Goal: Download file/media

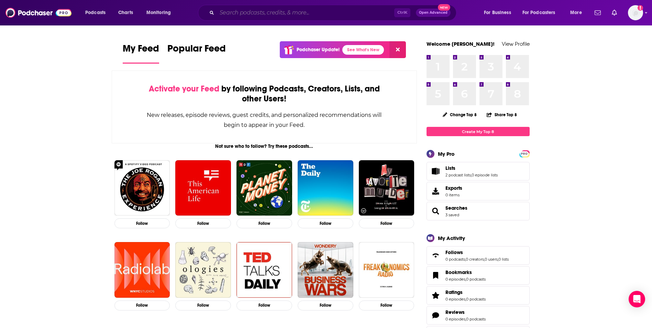
click at [299, 12] on input "Search podcasts, credits, & more..." at bounding box center [305, 12] width 177 height 11
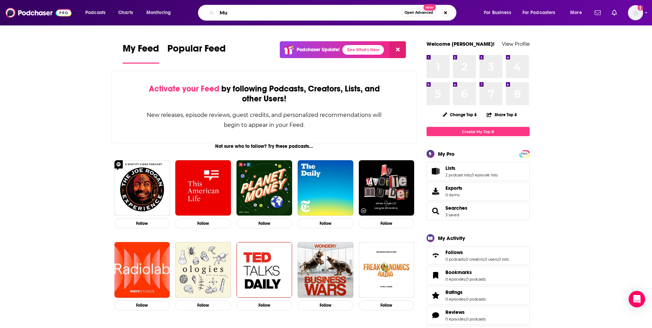
type input "M"
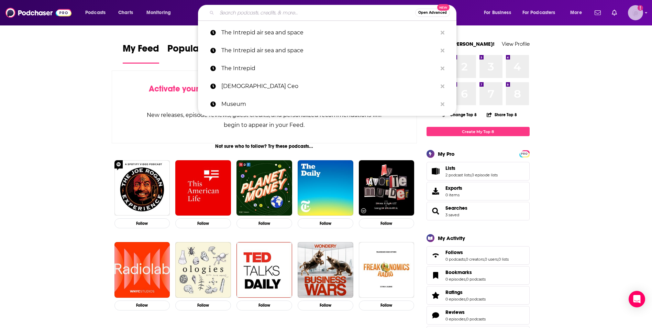
click at [635, 12] on img "Logged in as AlexMerceron" at bounding box center [635, 12] width 15 height 15
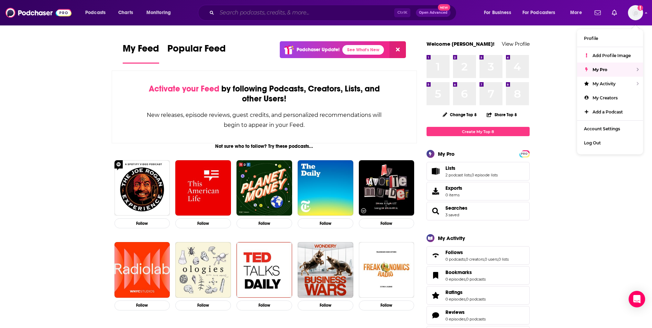
click at [330, 14] on input "Search podcasts, credits, & more..." at bounding box center [305, 12] width 177 height 11
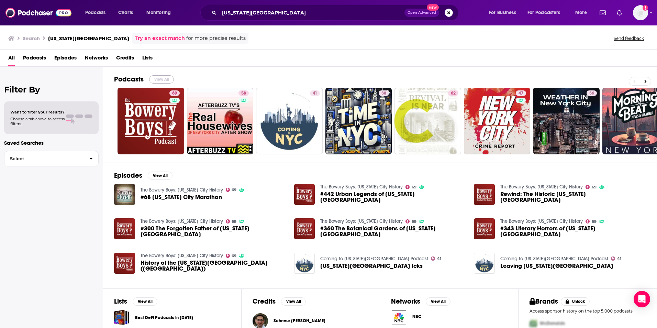
click at [161, 79] on button "View All" at bounding box center [161, 79] width 25 height 8
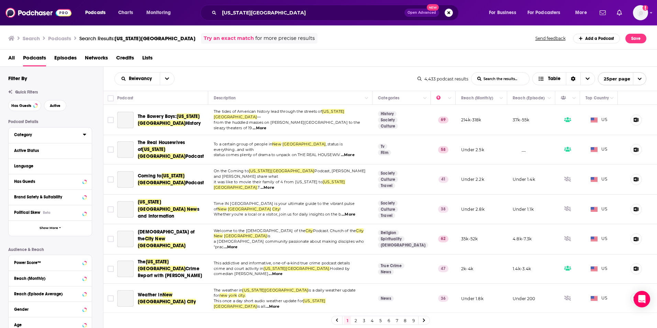
click at [42, 133] on div "Category" at bounding box center [46, 134] width 64 height 5
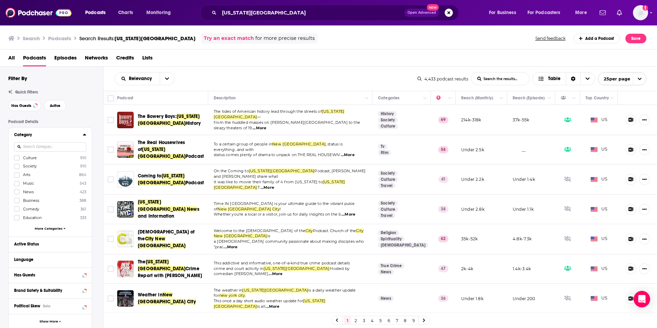
scroll to position [34, 0]
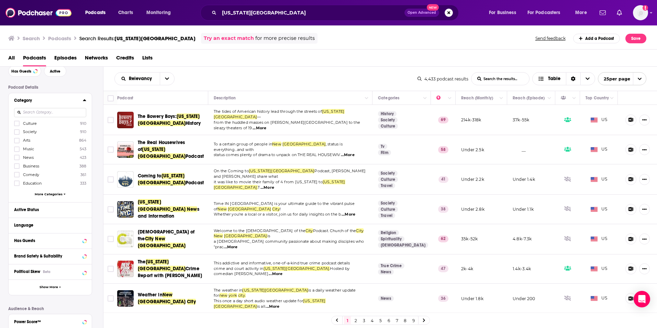
click at [49, 194] on span "More Categories" at bounding box center [49, 194] width 28 height 4
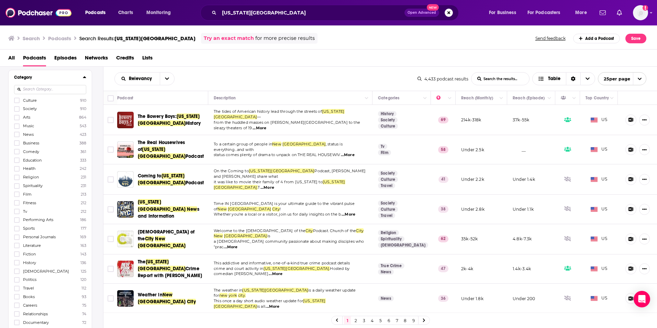
scroll to position [69, 0]
click at [18, 277] on icon at bounding box center [17, 277] width 4 height 4
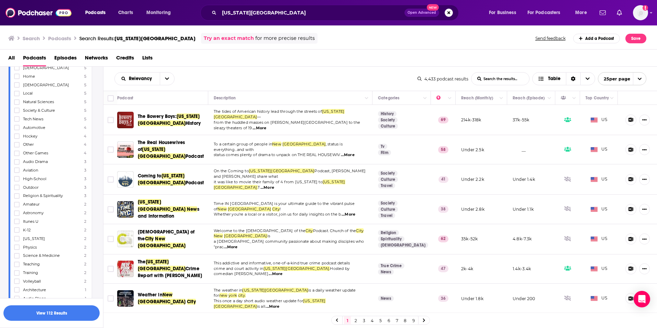
scroll to position [791, 0]
click at [18, 231] on icon at bounding box center [17, 230] width 4 height 4
click at [17, 237] on icon at bounding box center [17, 236] width 4 height 3
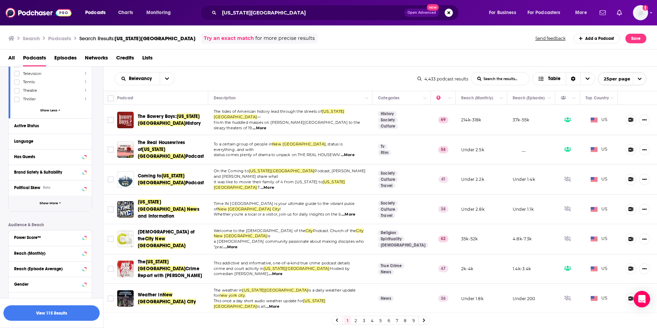
scroll to position [1237, 0]
click at [29, 125] on div "Active Status" at bounding box center [41, 125] width 55 height 5
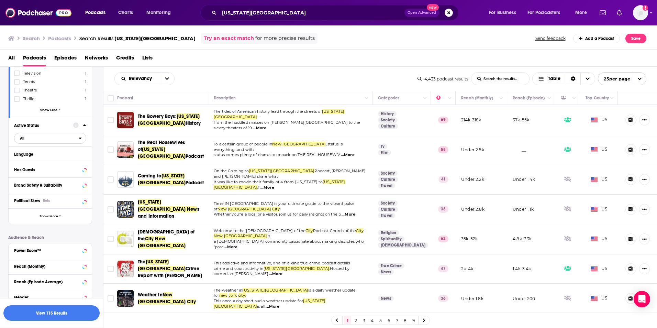
click at [31, 140] on span "All" at bounding box center [46, 138] width 64 height 9
click at [34, 158] on div "Active 512" at bounding box center [52, 160] width 77 height 11
click at [44, 158] on div "Language" at bounding box center [50, 153] width 83 height 15
click at [62, 152] on div "Language" at bounding box center [46, 154] width 64 height 5
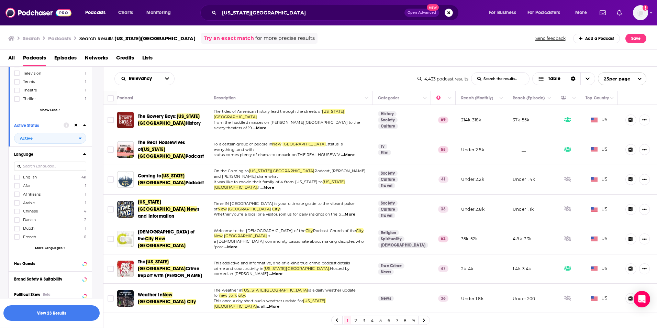
click at [54, 176] on label "English 4k" at bounding box center [50, 177] width 72 height 6
click at [17, 179] on input "multiSelectOption-en-0" at bounding box center [17, 179] width 0 height 0
click at [62, 265] on div "Has Guests" at bounding box center [41, 263] width 55 height 5
click at [32, 276] on span "All" at bounding box center [46, 276] width 64 height 9
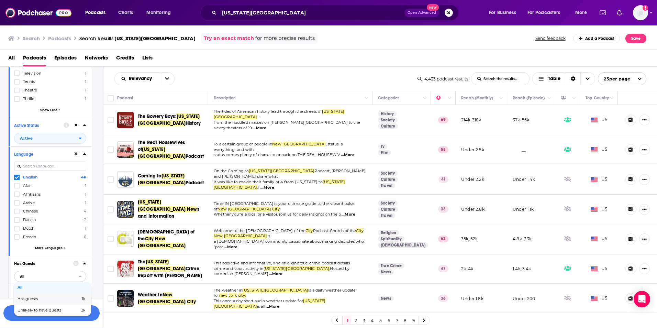
click at [35, 298] on span "Has guests" at bounding box center [39, 299] width 42 height 4
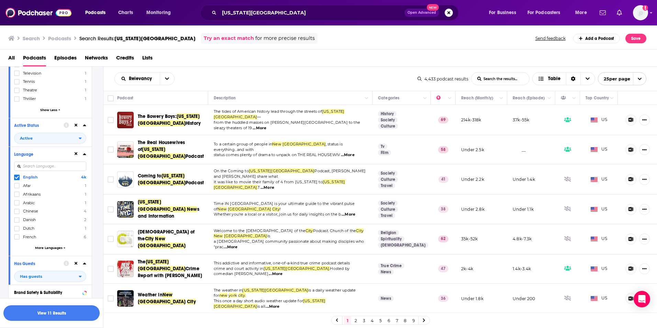
click at [67, 316] on button "View 11 Results" at bounding box center [51, 312] width 96 height 15
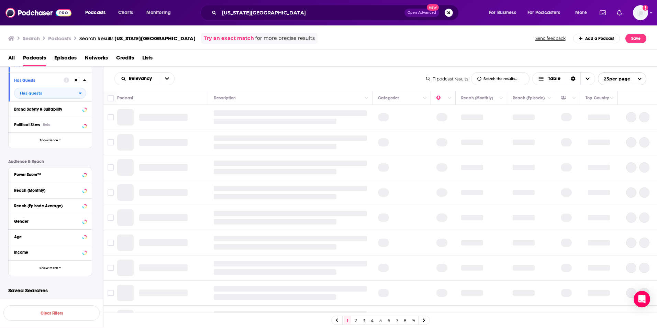
scroll to position [204, 0]
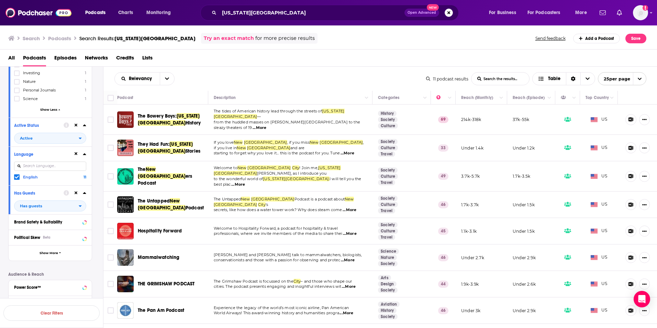
click at [245, 182] on span "...More" at bounding box center [238, 184] width 14 height 5
click at [111, 173] on input "Toggle select row" at bounding box center [111, 176] width 6 height 6
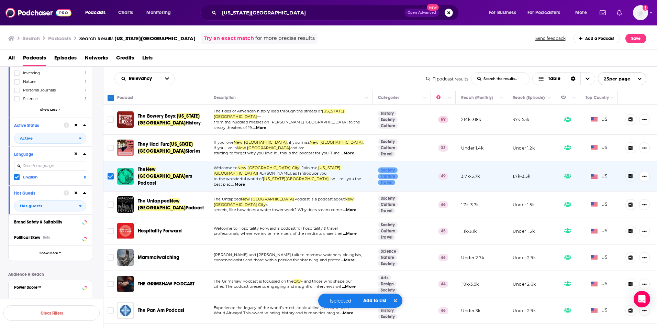
click at [375, 297] on div "1 selected Add to List" at bounding box center [360, 300] width 85 height 15
click at [374, 299] on button "Add to List" at bounding box center [375, 301] width 34 height 6
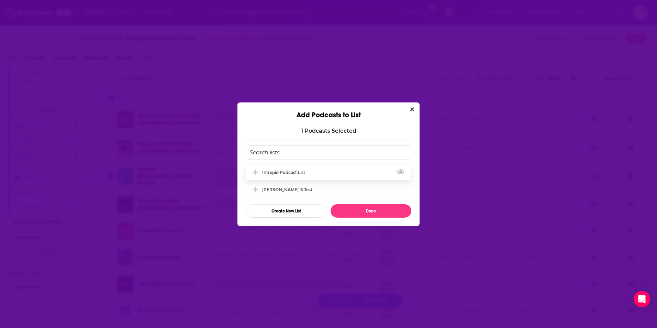
click at [272, 175] on div "Intrepid Podcast List" at bounding box center [285, 172] width 47 height 5
click at [351, 213] on button "Done" at bounding box center [371, 210] width 81 height 13
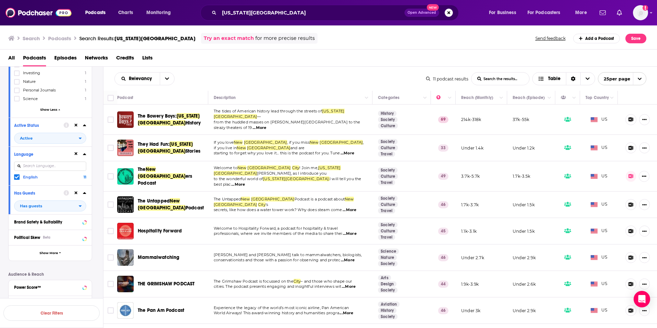
click at [353, 231] on span "...More" at bounding box center [350, 233] width 14 height 5
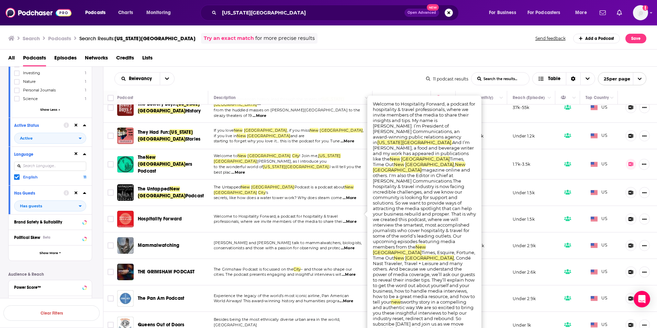
scroll to position [0, 0]
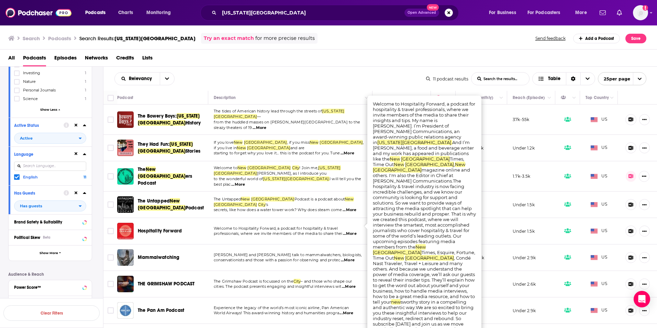
click at [348, 207] on span "...More" at bounding box center [350, 209] width 14 height 5
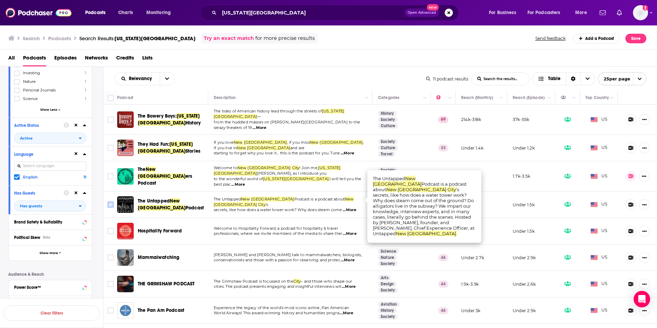
click at [112, 201] on input "Toggle select row" at bounding box center [111, 204] width 6 height 6
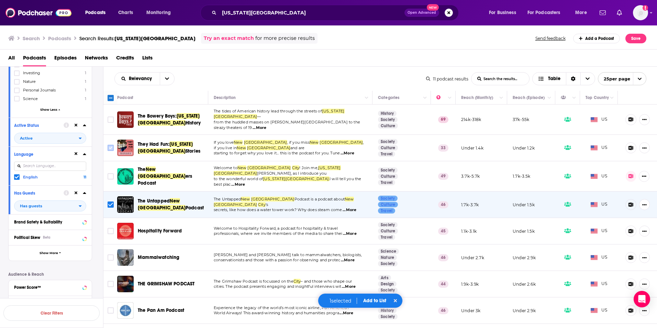
click at [110, 145] on input "Toggle select row" at bounding box center [111, 148] width 6 height 6
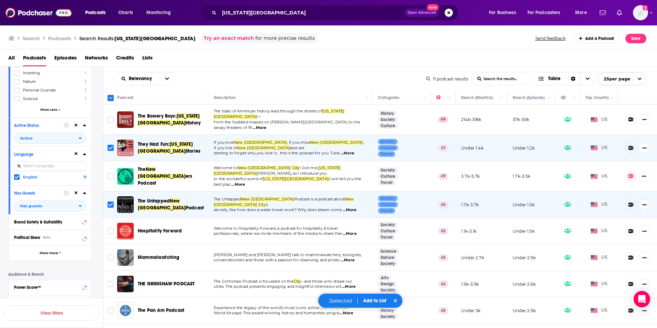
click at [377, 299] on button "Add to List" at bounding box center [375, 301] width 34 height 6
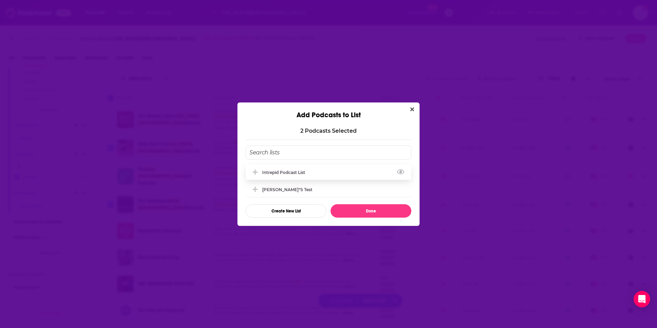
click at [254, 173] on icon "Add Podcast To List" at bounding box center [255, 171] width 5 height 5
click at [361, 215] on button "Done" at bounding box center [371, 210] width 81 height 13
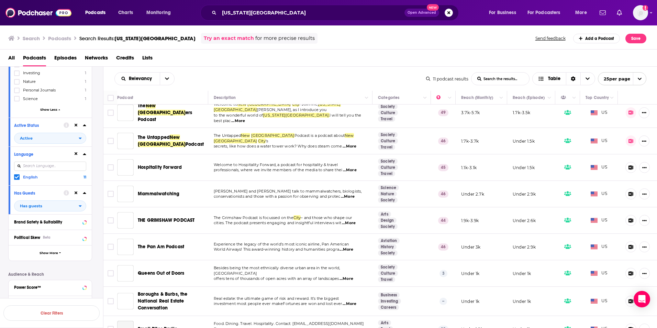
scroll to position [69, 0]
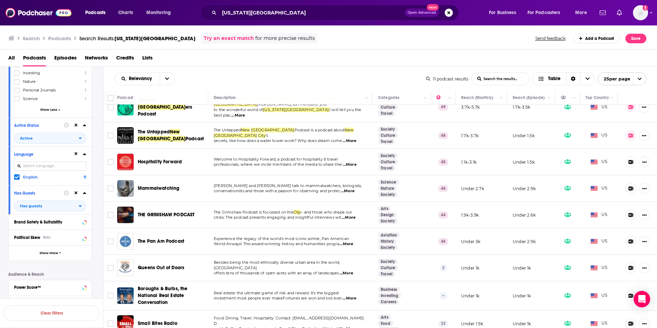
click at [352, 326] on span "...More" at bounding box center [350, 328] width 14 height 5
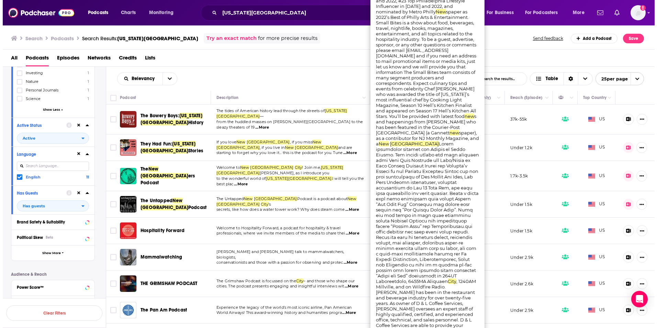
scroll to position [0, 0]
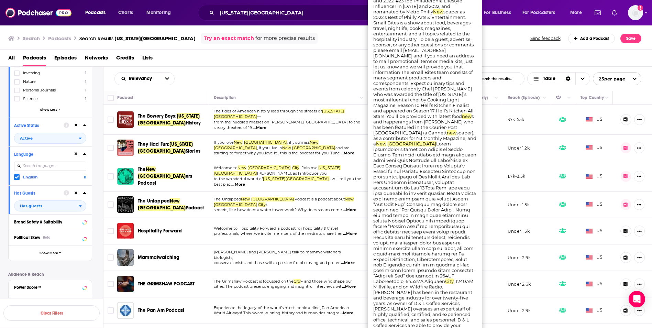
click at [266, 125] on span "...More" at bounding box center [260, 127] width 14 height 5
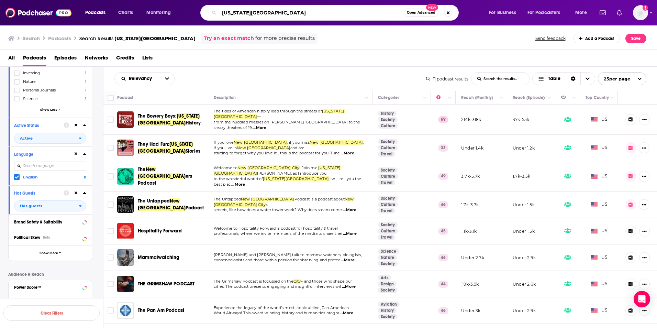
drag, startPoint x: 260, startPoint y: 14, endPoint x: 198, endPoint y: 13, distance: 62.6
click at [198, 14] on div "[US_STATE][GEOGRAPHIC_DATA] Open Advanced New" at bounding box center [336, 13] width 291 height 16
type input "things to do"
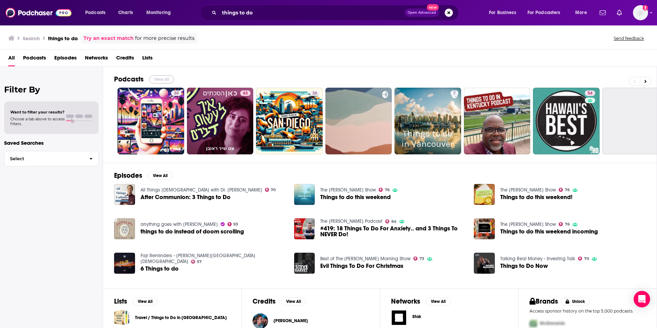
click at [155, 79] on button "View All" at bounding box center [161, 79] width 25 height 8
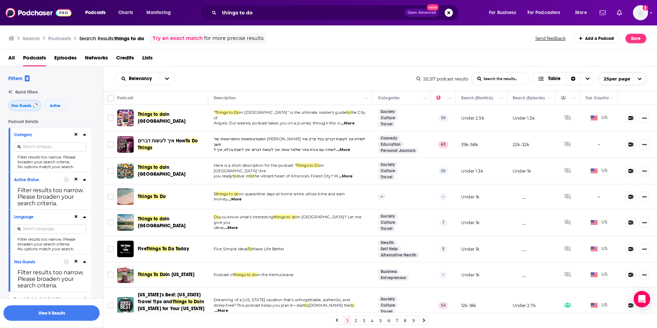
drag, startPoint x: 24, startPoint y: 108, endPoint x: 31, endPoint y: 111, distance: 7.1
click at [25, 106] on button "Has Guests" at bounding box center [24, 105] width 33 height 11
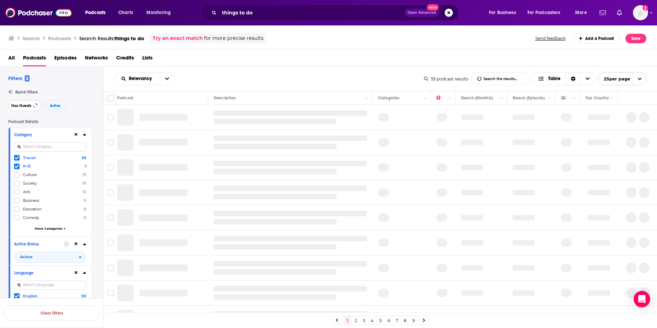
click at [21, 104] on span "Has Guests" at bounding box center [21, 106] width 20 height 4
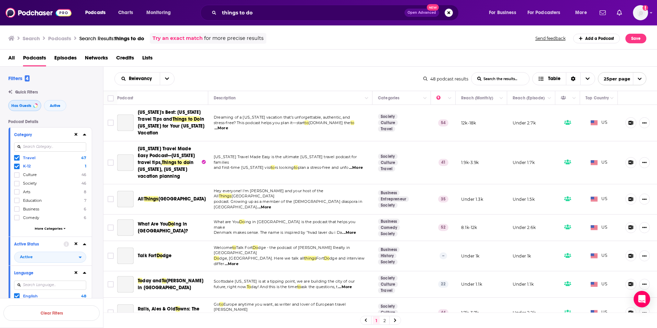
scroll to position [34, 0]
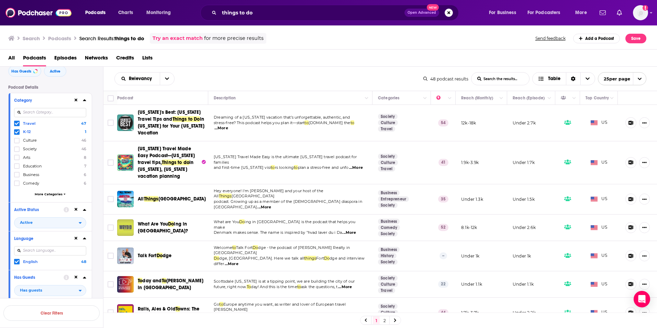
click at [16, 134] on icon at bounding box center [17, 132] width 4 height 4
click at [16, 124] on icon at bounding box center [17, 123] width 4 height 3
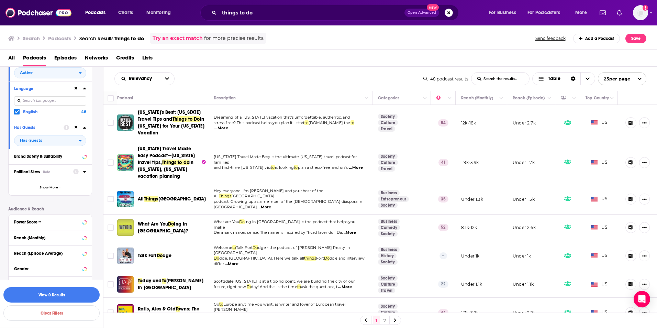
scroll to position [206, 0]
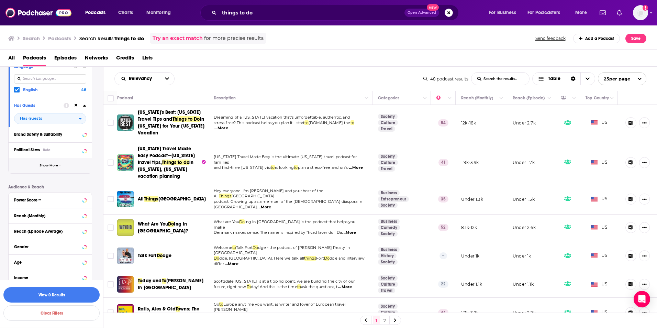
click at [46, 161] on button "Show More" at bounding box center [50, 165] width 83 height 15
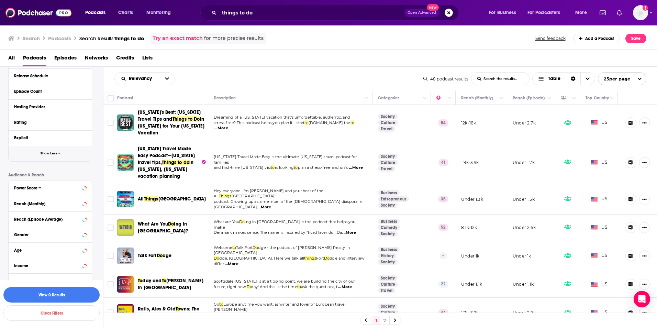
scroll to position [371, 0]
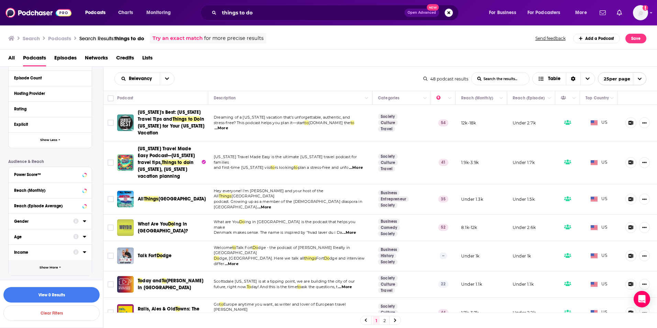
click at [58, 265] on button "Show More" at bounding box center [50, 267] width 83 height 15
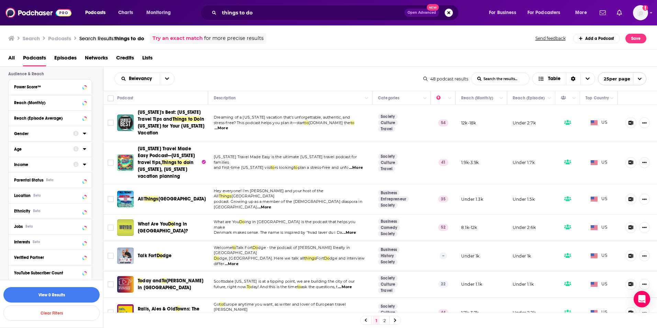
scroll to position [474, 0]
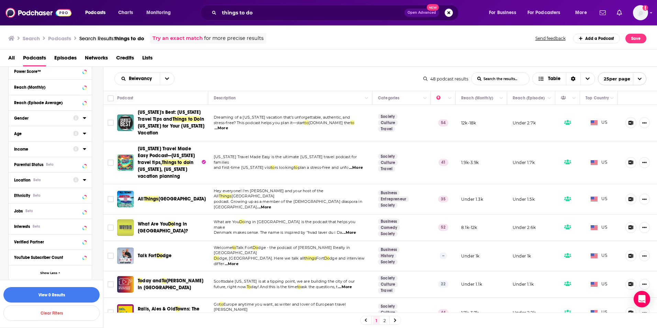
click at [61, 178] on div "Location Beta" at bounding box center [41, 180] width 55 height 5
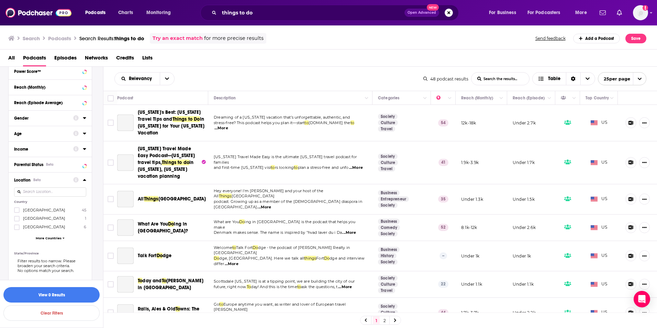
click at [53, 192] on input at bounding box center [50, 191] width 72 height 9
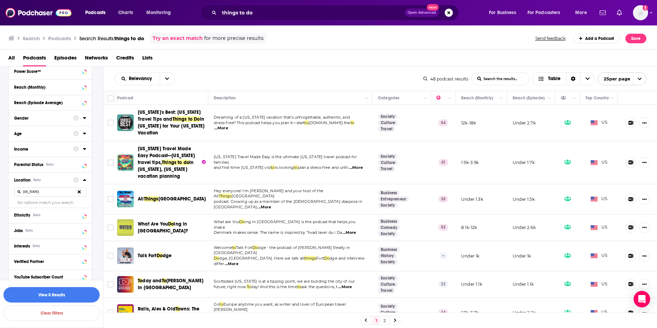
type input "[US_STATE]"
click at [78, 192] on icon at bounding box center [79, 192] width 3 height 4
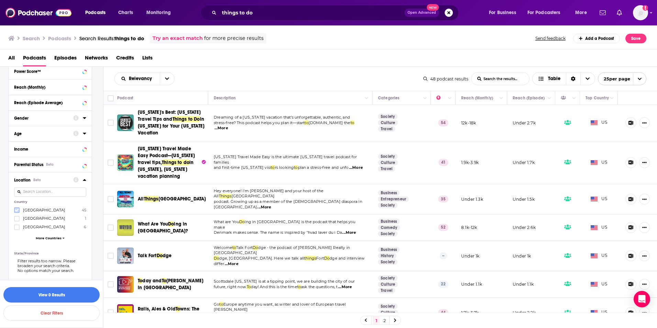
click at [16, 212] on label at bounding box center [16, 209] width 5 height 5
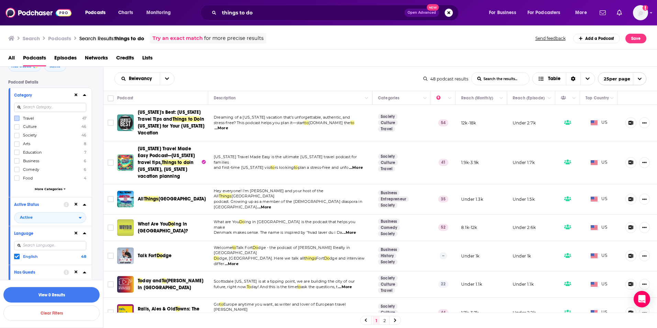
scroll to position [27, 0]
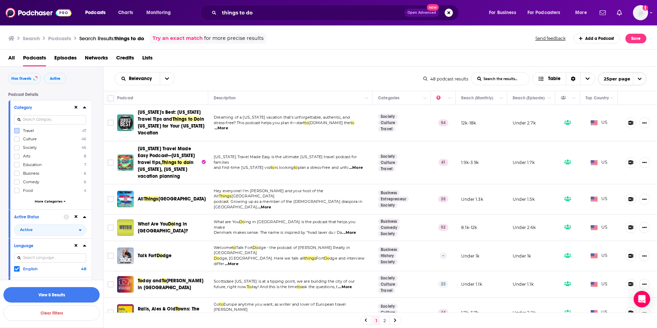
click at [77, 107] on button at bounding box center [75, 106] width 5 height 5
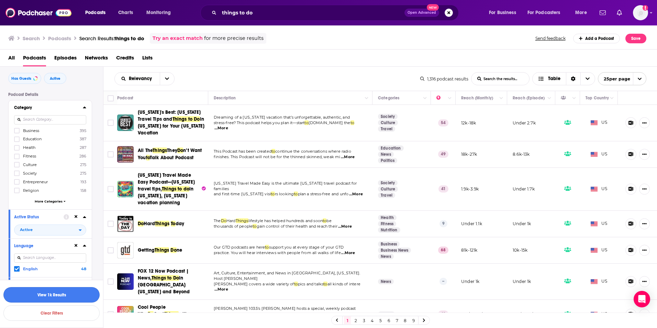
click at [60, 297] on button "View 1k Results" at bounding box center [51, 294] width 96 height 15
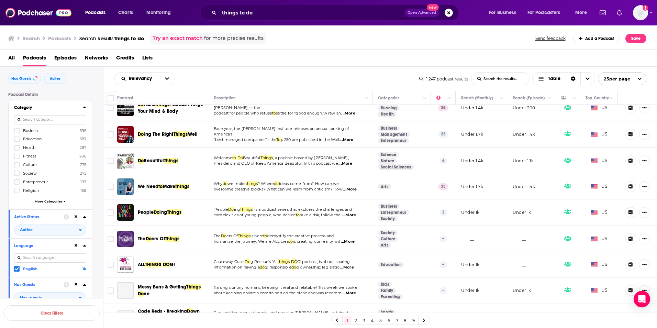
scroll to position [241, 0]
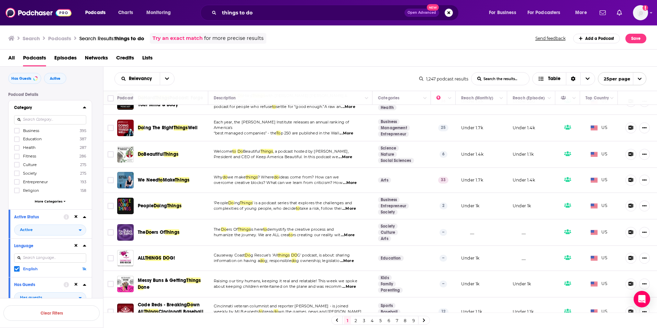
drag, startPoint x: 181, startPoint y: 38, endPoint x: 219, endPoint y: 64, distance: 45.3
click at [181, 38] on link "Try an exact match" at bounding box center [178, 38] width 50 height 8
click at [188, 37] on link "Try an exact match" at bounding box center [178, 38] width 50 height 8
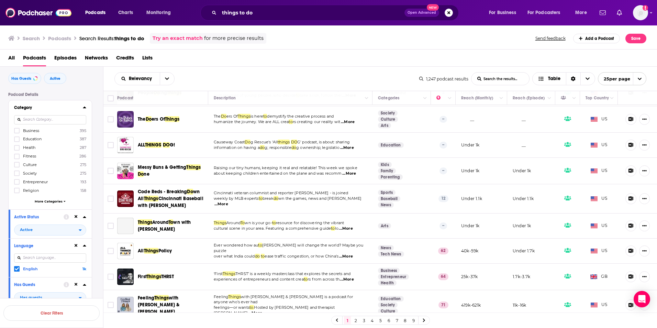
scroll to position [378, 0]
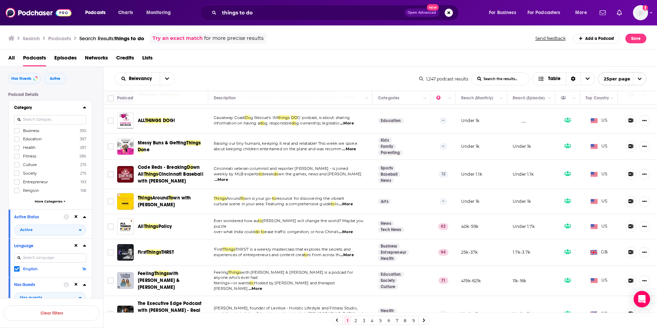
click at [49, 202] on span "More Categories" at bounding box center [49, 201] width 28 height 4
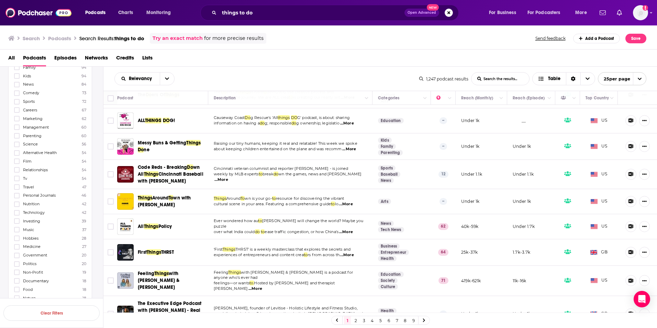
scroll to position [199, 0]
click at [16, 182] on icon at bounding box center [17, 180] width 4 height 3
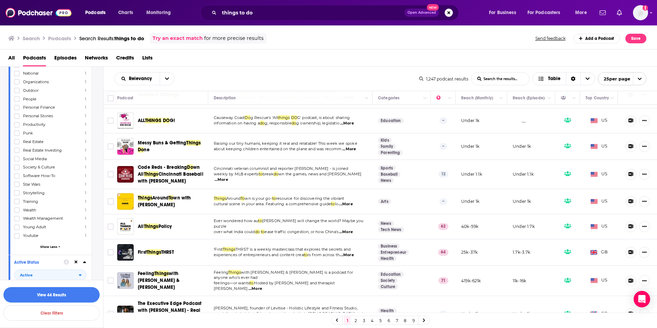
scroll to position [1024, 0]
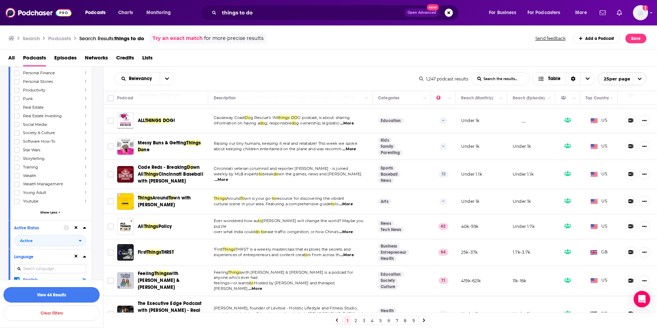
click at [53, 296] on button "View 44 Results" at bounding box center [51, 294] width 96 height 15
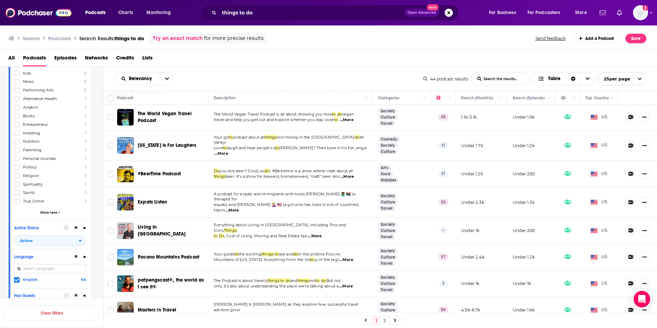
scroll to position [474, 0]
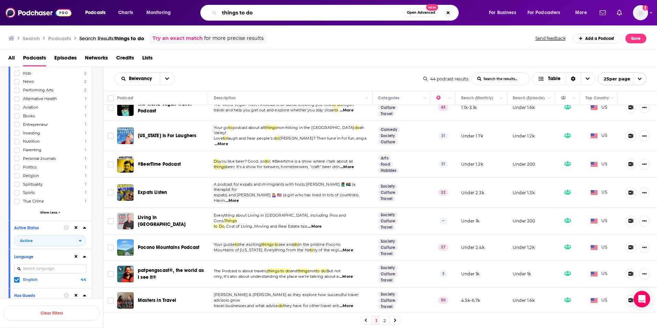
drag, startPoint x: 260, startPoint y: 17, endPoint x: 225, endPoint y: 19, distance: 35.4
click at [217, 19] on div "things to do Open Advanced New" at bounding box center [329, 13] width 258 height 16
type input "[GEOGRAPHIC_DATA]"
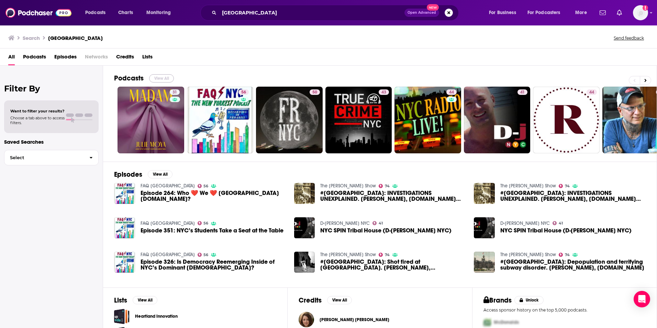
click at [156, 77] on button "View All" at bounding box center [161, 78] width 25 height 8
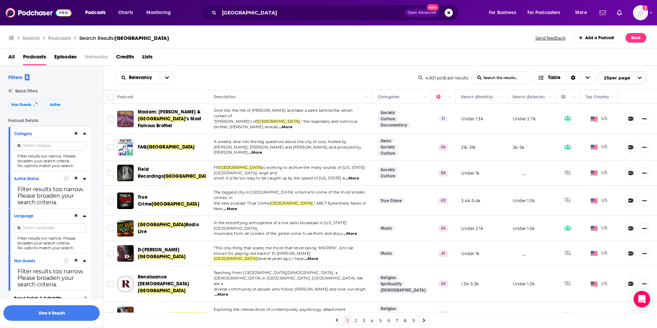
click at [46, 309] on button "View 0 Results" at bounding box center [51, 312] width 96 height 15
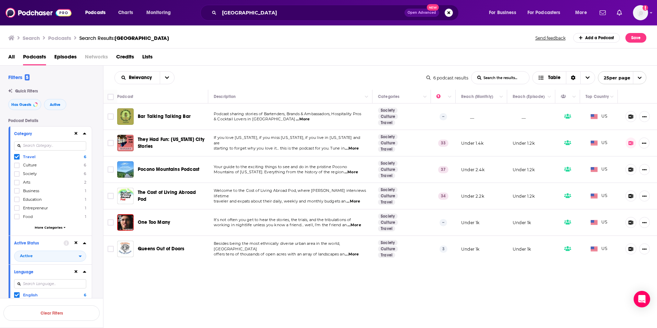
click at [357, 148] on span "...More" at bounding box center [352, 148] width 14 height 5
click at [634, 13] on img "Logged in as AlexMerceron" at bounding box center [640, 12] width 15 height 15
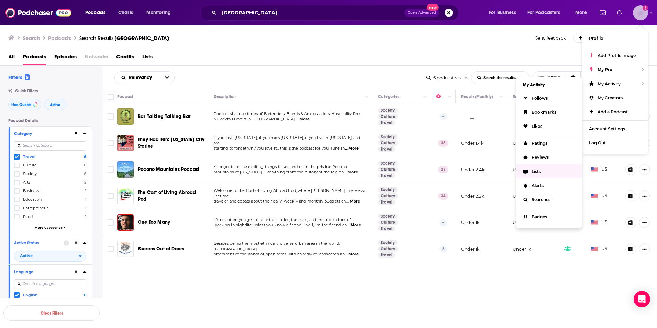
click at [548, 171] on link "Lists" at bounding box center [549, 171] width 66 height 14
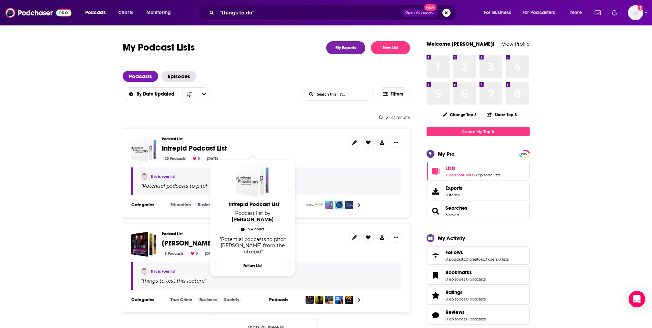
click at [170, 146] on span "Intrepid Podcast List" at bounding box center [194, 148] width 65 height 9
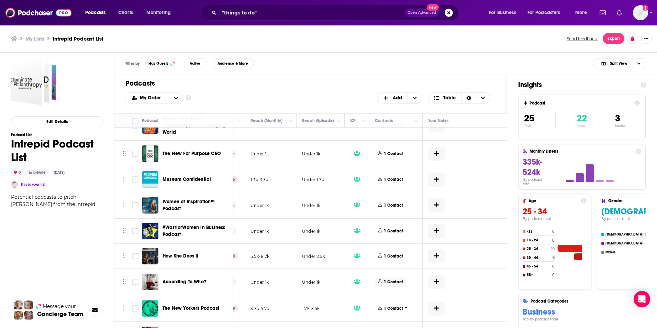
scroll to position [447, 198]
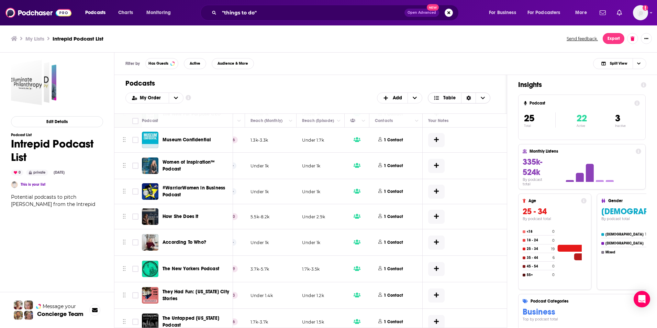
click at [470, 100] on div "Sort Direction" at bounding box center [468, 98] width 14 height 10
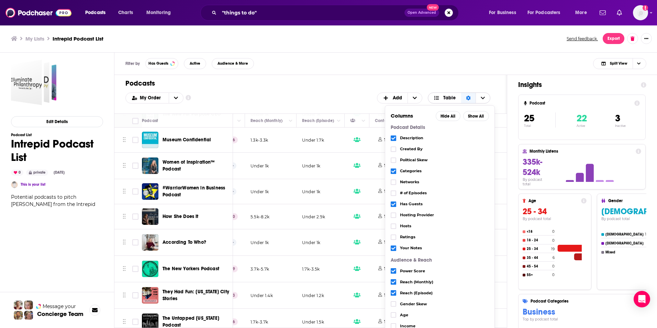
click at [483, 98] on icon "Choose View" at bounding box center [483, 98] width 4 height 2
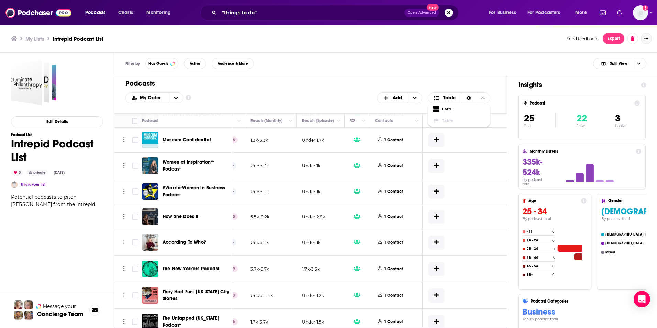
click at [649, 38] on button "Show More Button" at bounding box center [646, 38] width 11 height 11
click at [611, 38] on button "Export" at bounding box center [614, 38] width 22 height 11
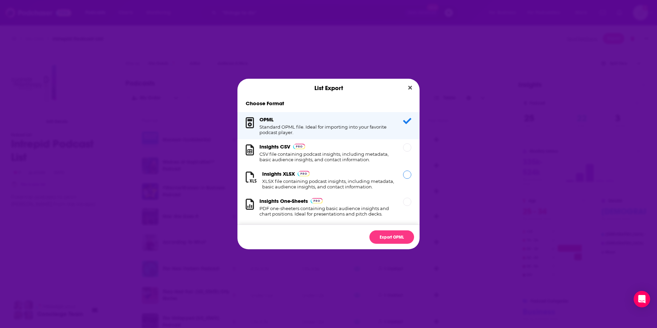
click at [365, 180] on h1 "XLSX file containing podcast insights, including metadata, basic audience insig…" at bounding box center [328, 183] width 133 height 11
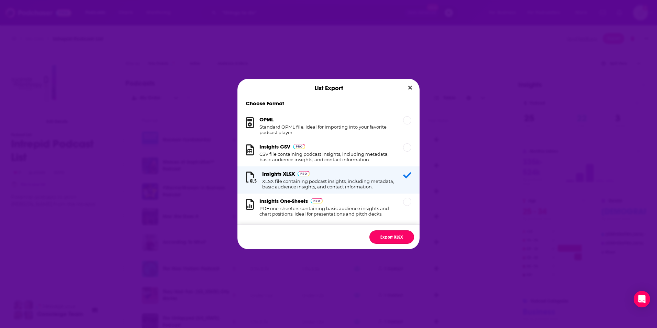
click at [388, 234] on button "Export XLSX" at bounding box center [392, 236] width 45 height 13
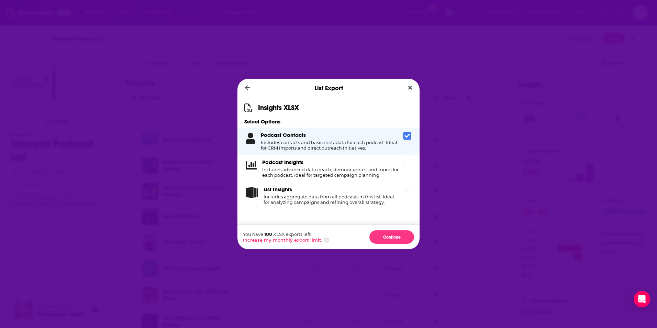
click at [405, 190] on icon "Dialog" at bounding box center [407, 190] width 5 height 4
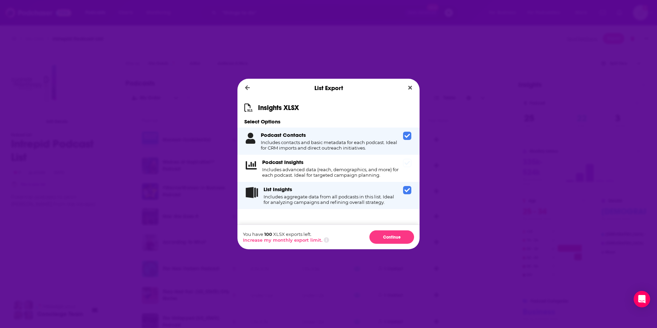
click at [388, 167] on h4 "Includes advanced data (reach, demographics, and more) for each podcast. Ideal …" at bounding box center [331, 172] width 138 height 11
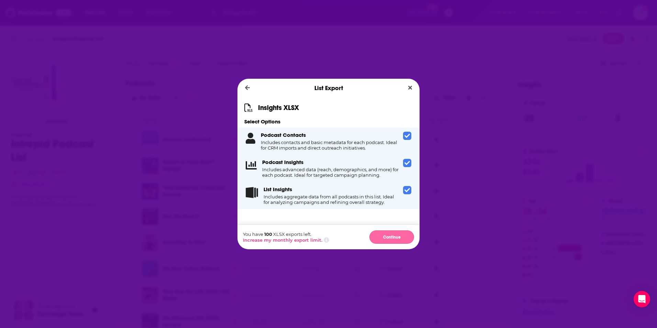
click at [393, 233] on button "Continue" at bounding box center [392, 236] width 45 height 13
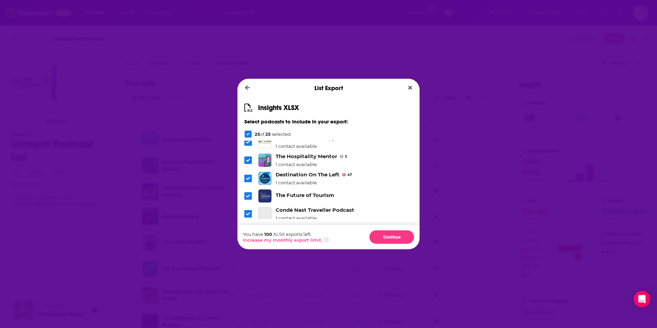
scroll to position [34, 0]
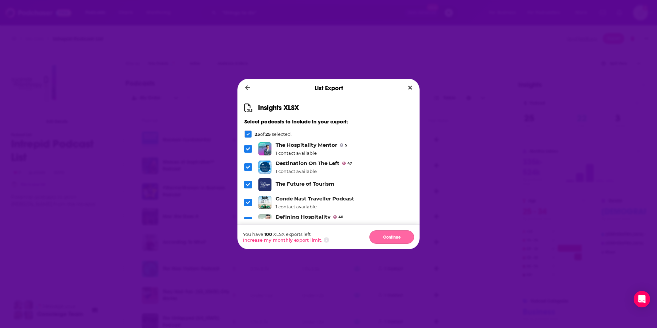
click at [386, 235] on button "Continue" at bounding box center [392, 236] width 45 height 13
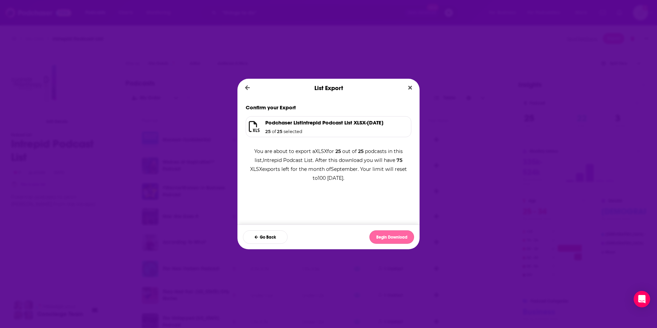
click at [390, 241] on button "Begin Download" at bounding box center [392, 236] width 45 height 13
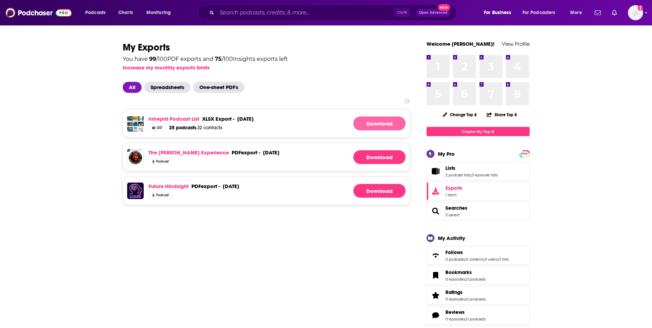
click at [371, 124] on link "Download" at bounding box center [379, 124] width 52 height 14
click at [629, 13] on img "Logged in as AlexMerceron" at bounding box center [635, 12] width 15 height 15
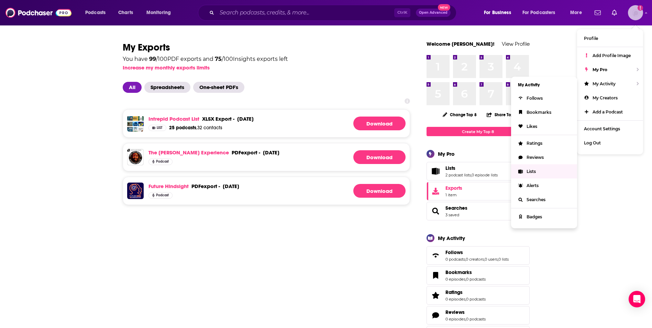
click at [527, 172] on span "Lists" at bounding box center [531, 171] width 9 height 5
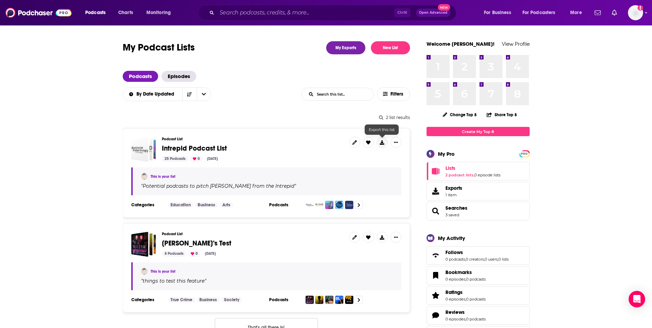
click at [383, 144] on icon at bounding box center [382, 142] width 4 height 4
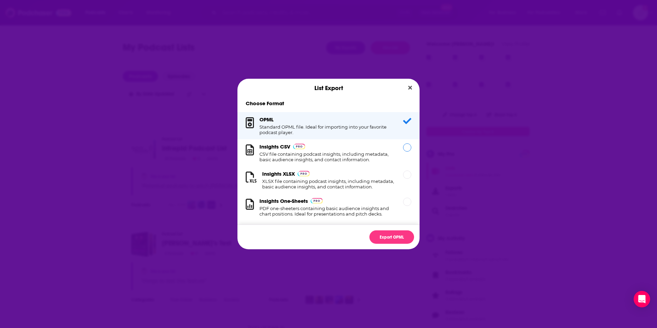
click at [349, 154] on h1 "CSV file containing podcast insights, including metadata, basic audience insigh…" at bounding box center [327, 156] width 135 height 11
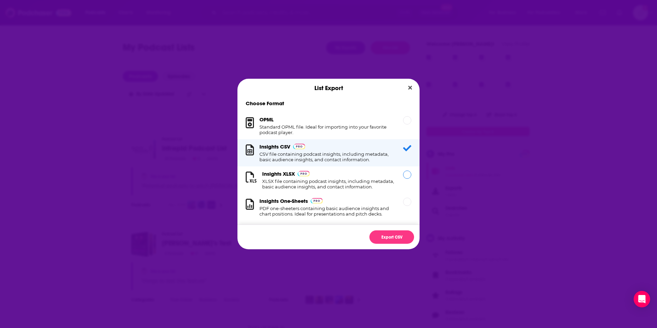
click at [344, 176] on div "Insights XLSX XLSX file containing podcast insights, including metadata, basic …" at bounding box center [328, 179] width 133 height 19
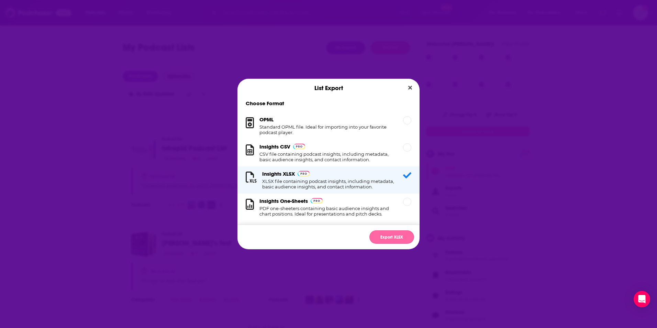
click at [377, 236] on button "Export XLSX" at bounding box center [392, 236] width 45 height 13
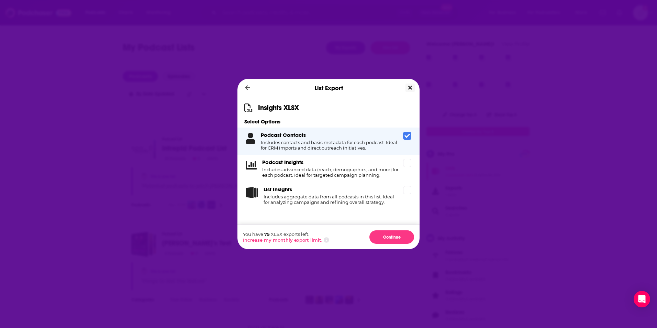
drag, startPoint x: 410, startPoint y: 86, endPoint x: 407, endPoint y: 88, distance: 4.5
click at [409, 88] on icon "Close" at bounding box center [410, 87] width 4 height 5
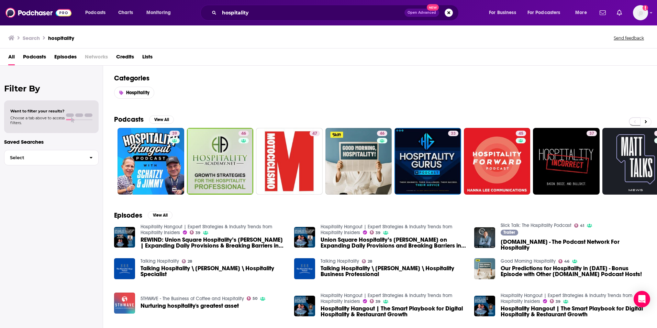
scroll to position [102, 0]
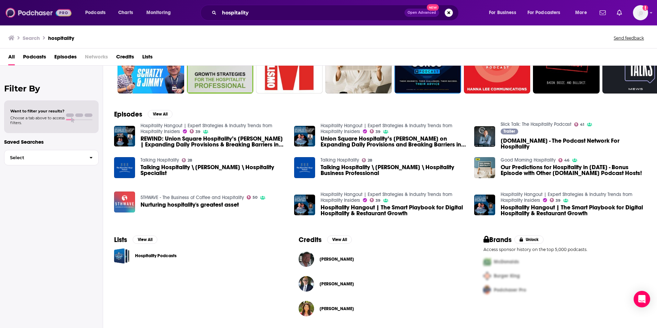
click at [37, 14] on img at bounding box center [38, 12] width 66 height 13
